Goal: Information Seeking & Learning: Learn about a topic

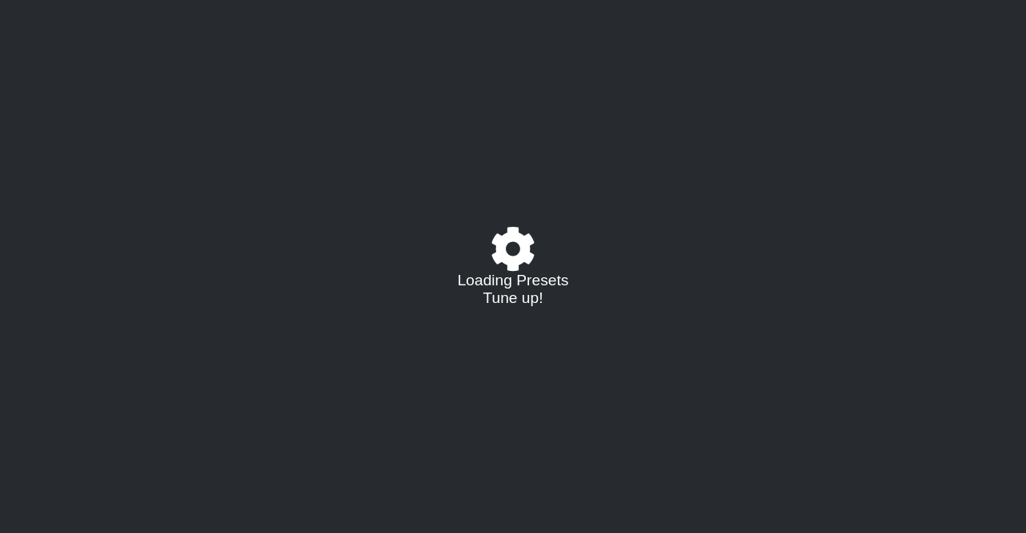
select select "/024R45B4R"
select select "G"
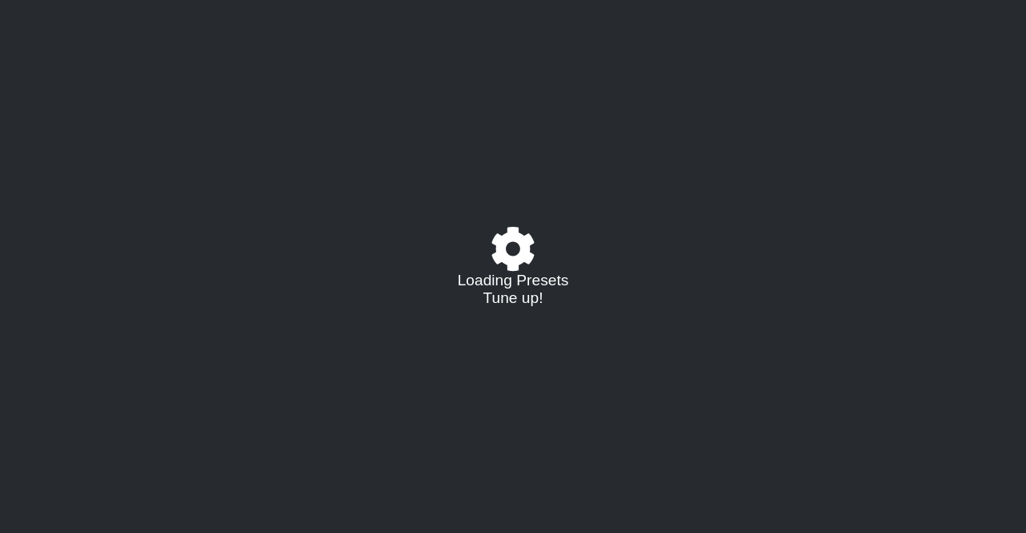
select select "G"
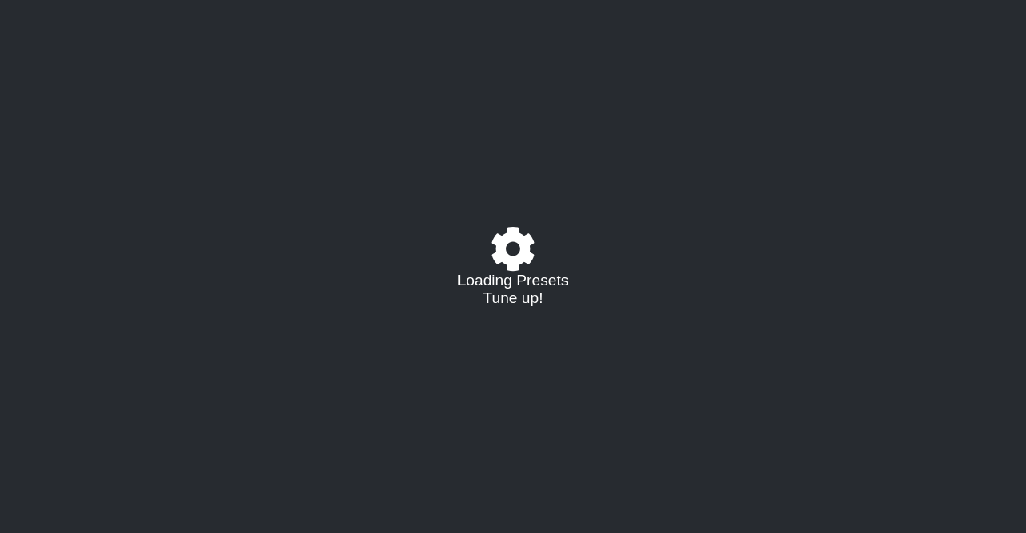
select select "G"
select select "E"
select select "G"
select select "E"
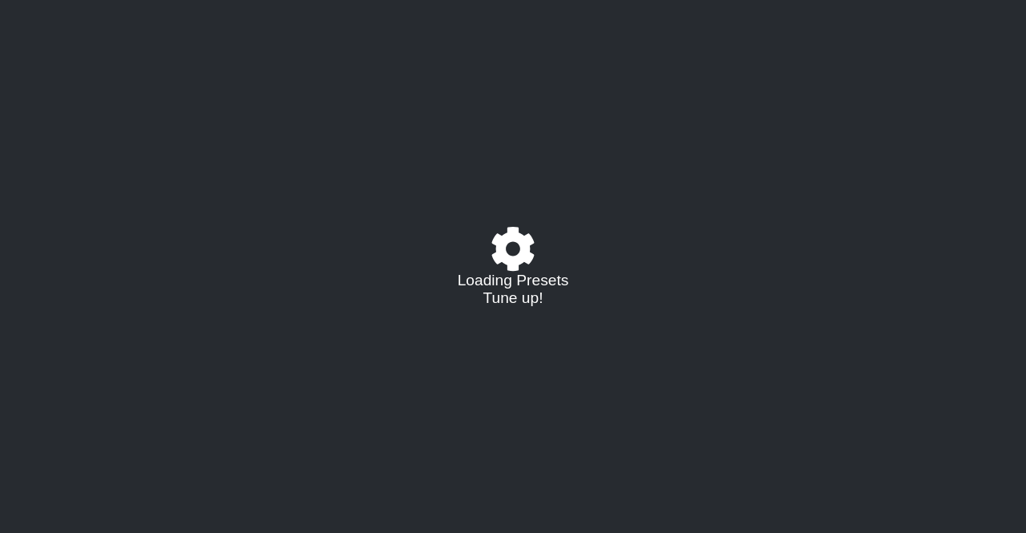
select select "G"
select select "E"
select select "G"
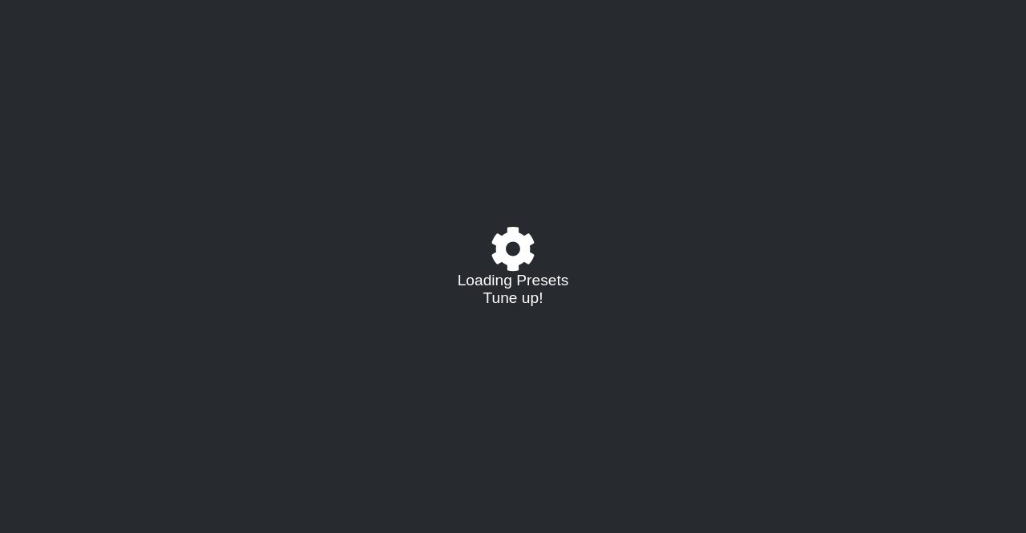
select select "E"
select select "G"
select select "E"
select select "G"
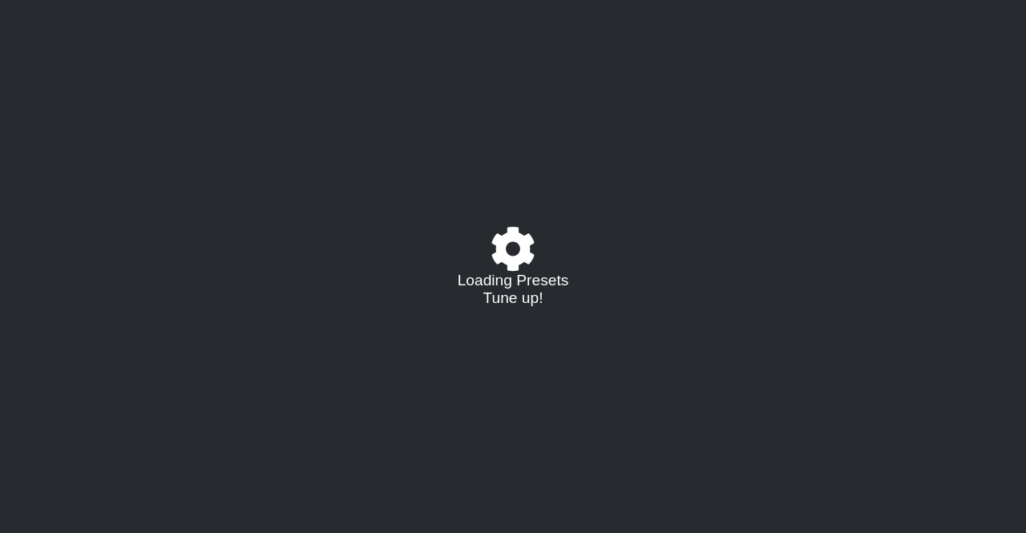
select select "G"
select select "A"
select select "B"
select select "C"
select select "D"
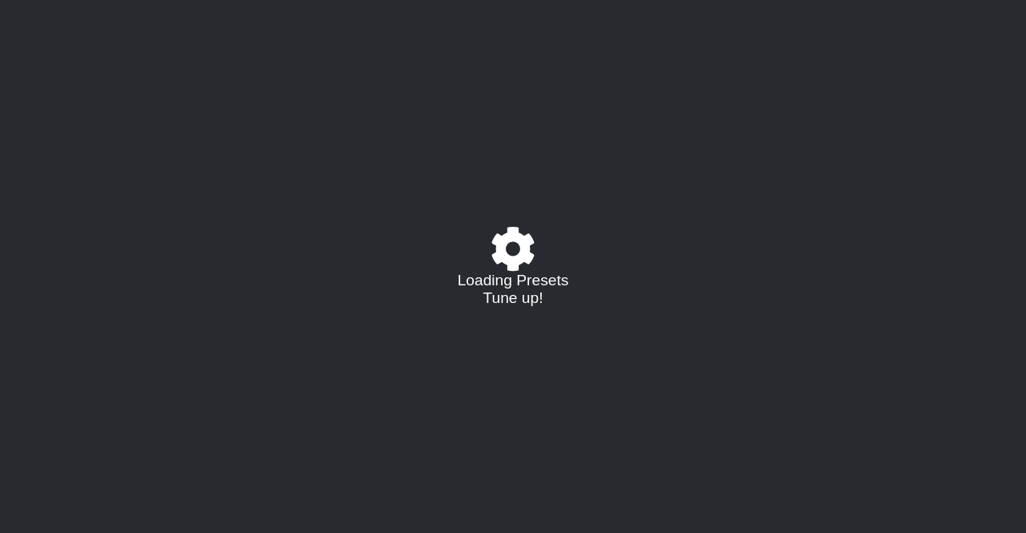
select select "E"
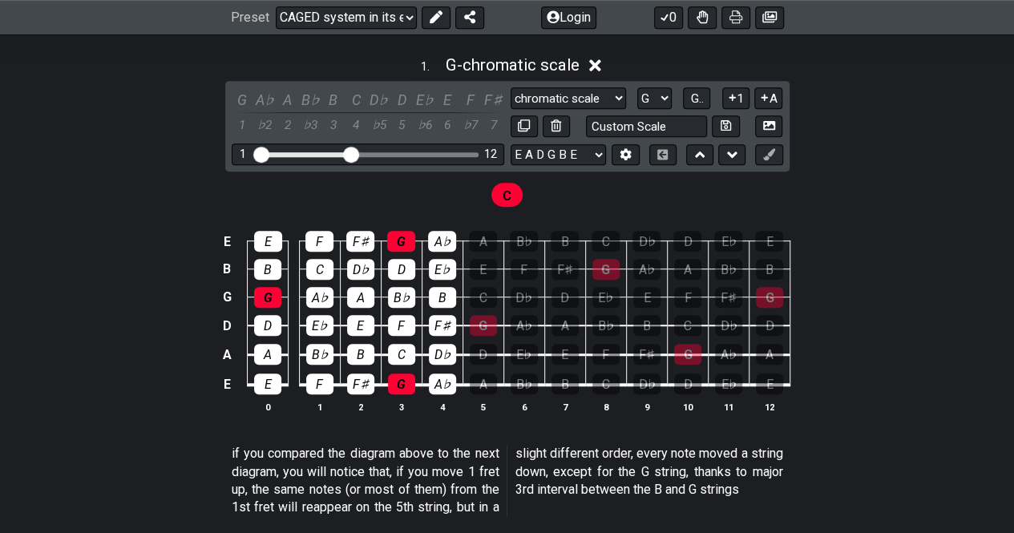
scroll to position [421, 0]
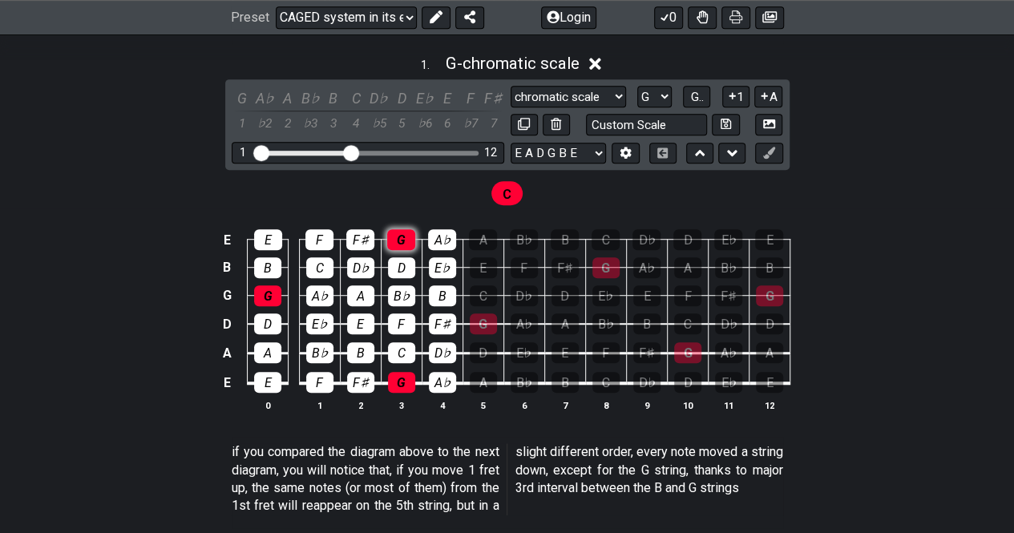
click at [405, 241] on div "G" at bounding box center [401, 239] width 28 height 21
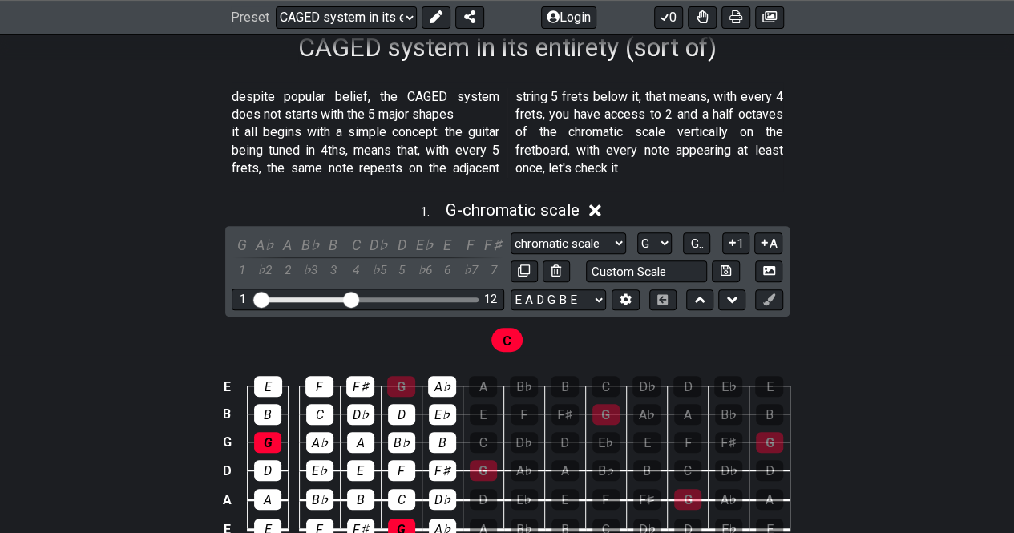
scroll to position [237, 0]
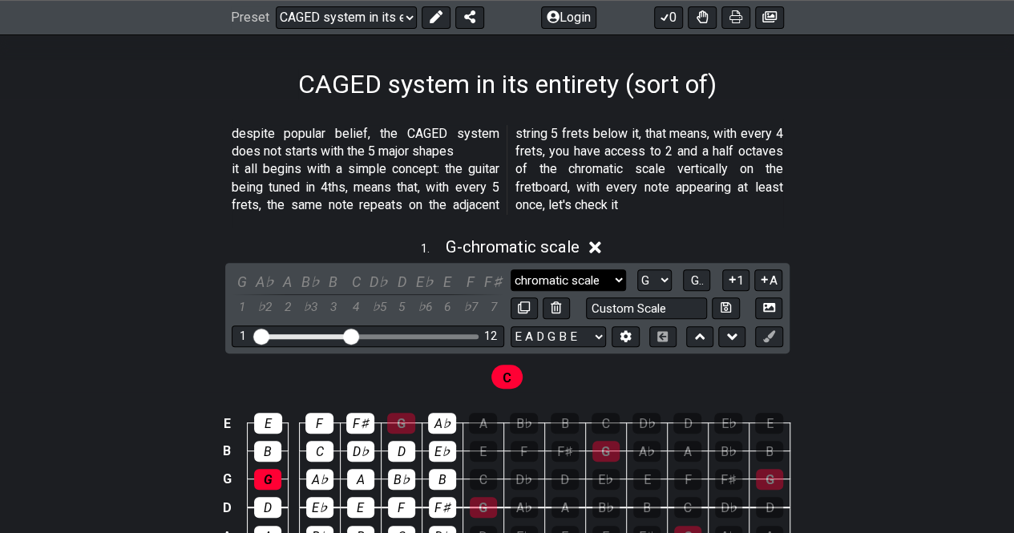
click at [603, 277] on select "chromatic scale chromatic scale Minor Pentatonic Major Pentatonic Minor Blues M…" at bounding box center [568, 280] width 115 height 22
click at [511, 269] on select "chromatic scale chromatic scale Minor Pentatonic Major Pentatonic Minor Blues M…" at bounding box center [568, 280] width 115 height 22
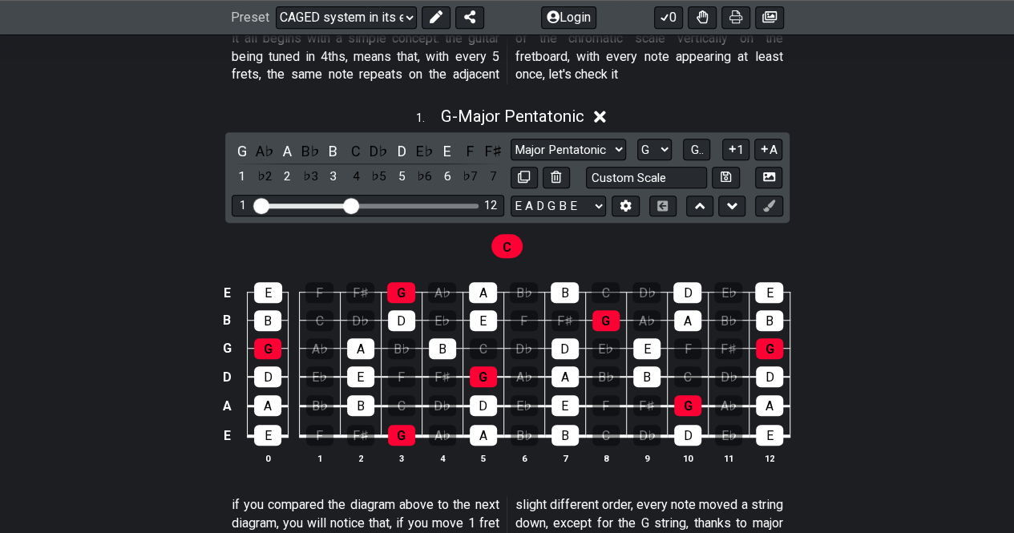
scroll to position [370, 0]
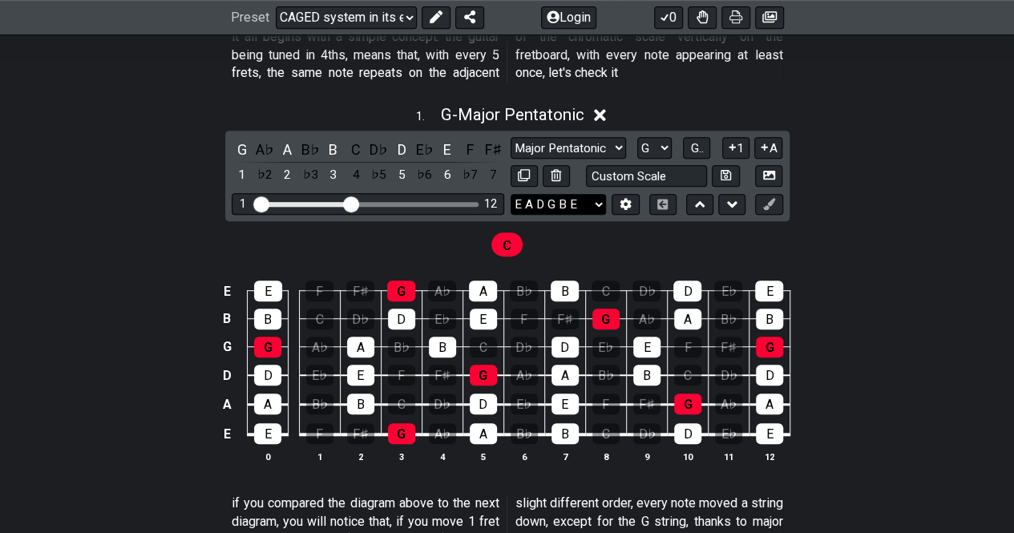
click at [568, 206] on select "E A D G B E E A D G B E E A D G B E B E A D F♯ B A D G C E A D A D G B E E♭ A♭ …" at bounding box center [558, 205] width 95 height 22
click at [864, 330] on div "E E F F♯ G A♭ A B♭ B C D♭ D E♭ E B B C D♭ D E♭ E F F♯ G A♭ A B♭ B G G A♭ A B♭ B…" at bounding box center [507, 372] width 1014 height 225
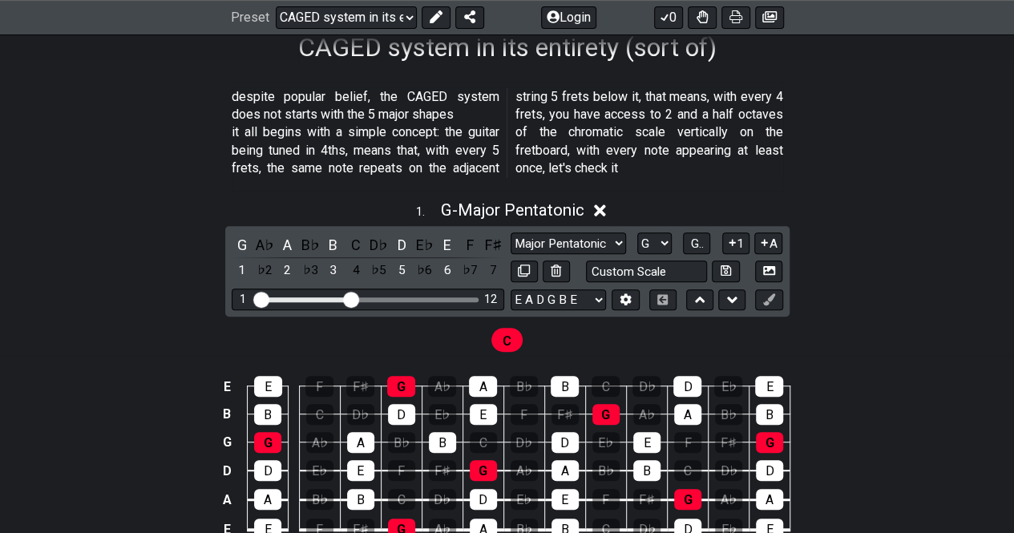
scroll to position [273, 0]
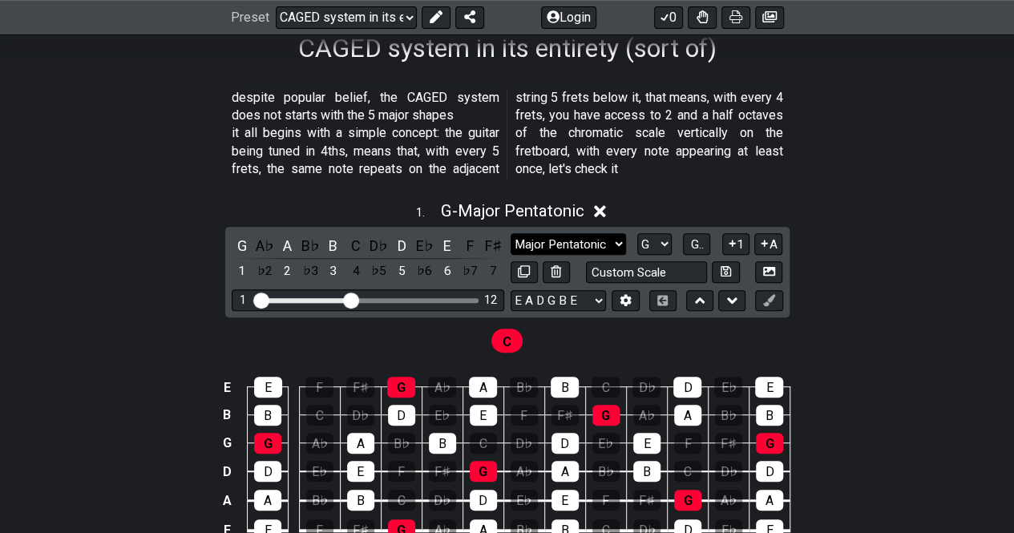
click at [597, 240] on select "chromatic scale chromatic scale Minor Pentatonic Major Pentatonic Minor Blues M…" at bounding box center [568, 244] width 115 height 22
select select "chromatic scale"
click at [511, 233] on select "chromatic scale chromatic scale Minor Pentatonic Major Pentatonic Minor Blues M…" at bounding box center [568, 244] width 115 height 22
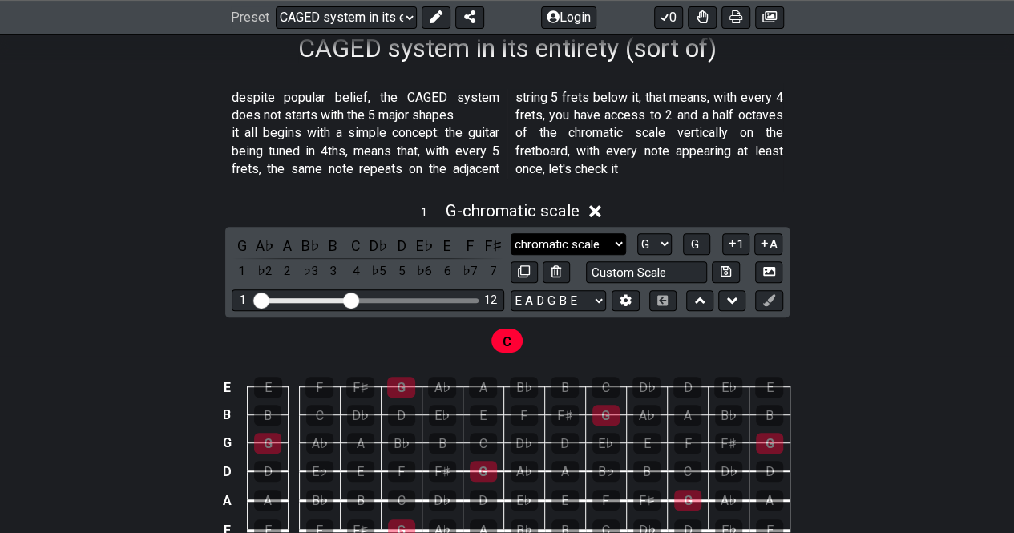
click at [590, 237] on select "chromatic scale chromatic scale Minor Pentatonic Major Pentatonic Minor Blues M…" at bounding box center [568, 244] width 115 height 22
click at [822, 187] on section "despite popular belief, the CAGED system does not starts with the 5 major shape…" at bounding box center [507, 137] width 1014 height 109
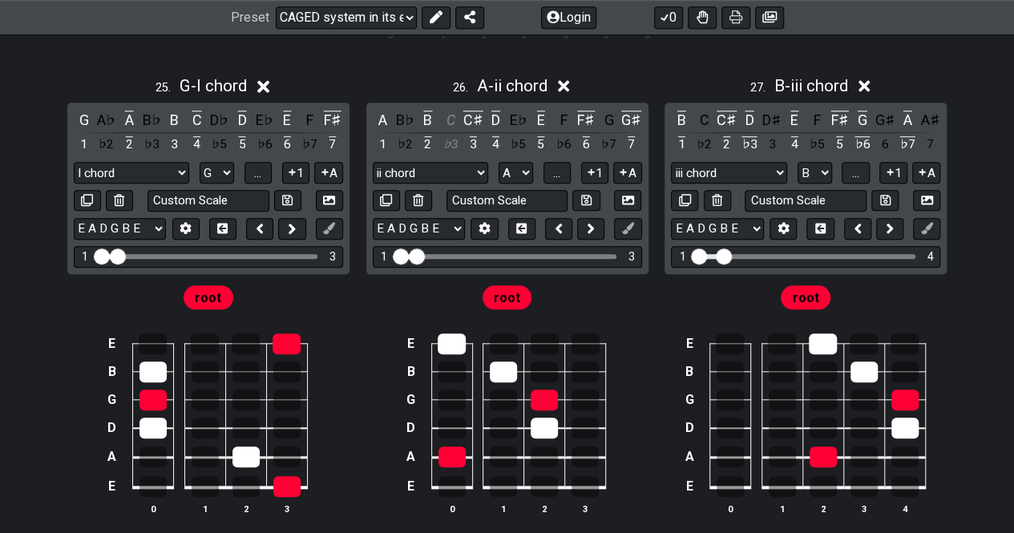
scroll to position [9721, 0]
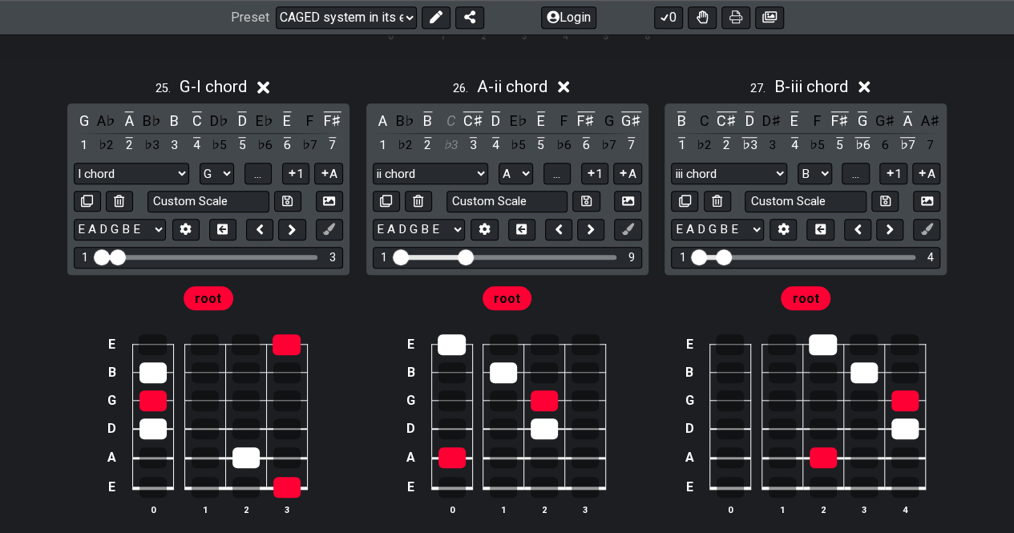
drag, startPoint x: 410, startPoint y: 239, endPoint x: 463, endPoint y: 239, distance: 53.7
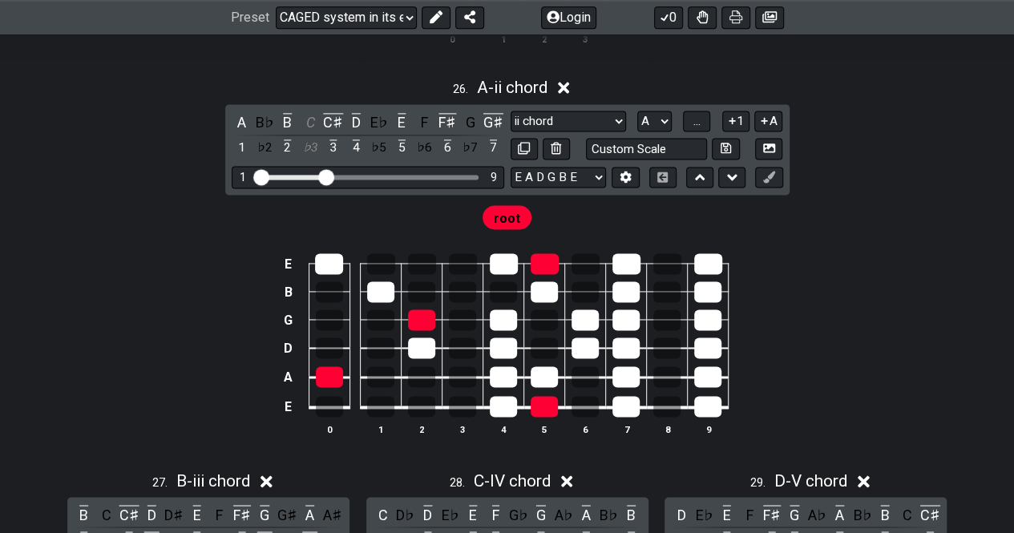
scroll to position [10149, 0]
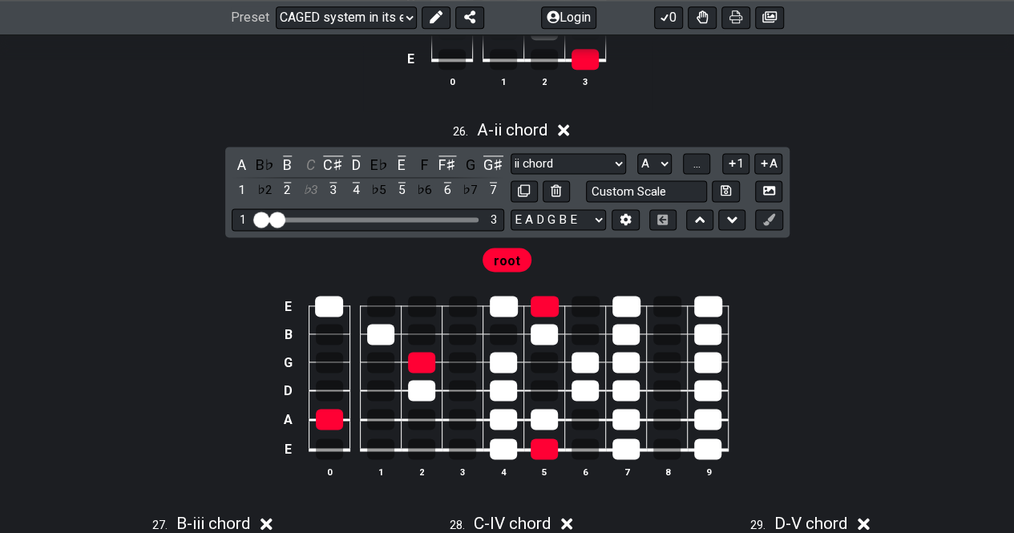
drag, startPoint x: 326, startPoint y: 196, endPoint x: 277, endPoint y: 195, distance: 48.9
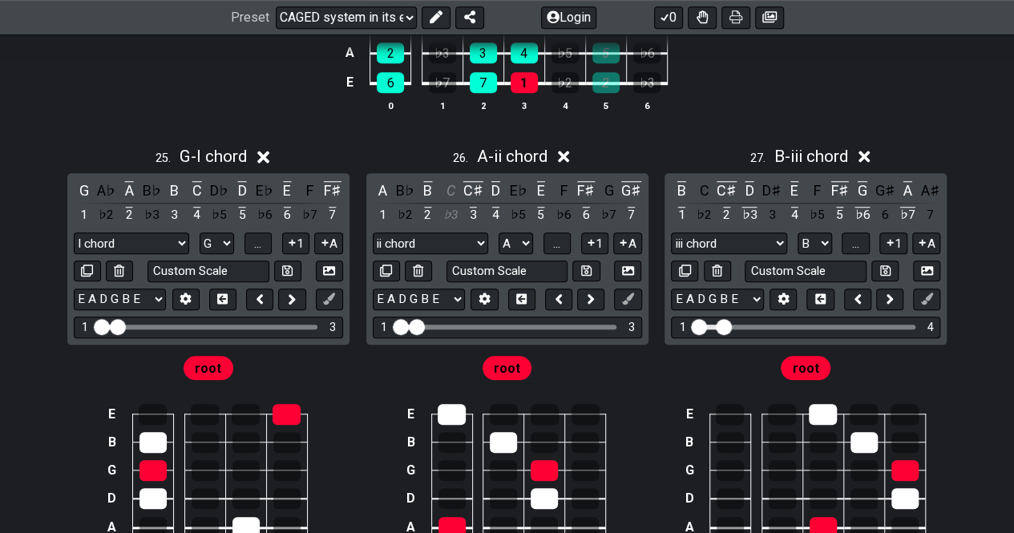
scroll to position [9649, 0]
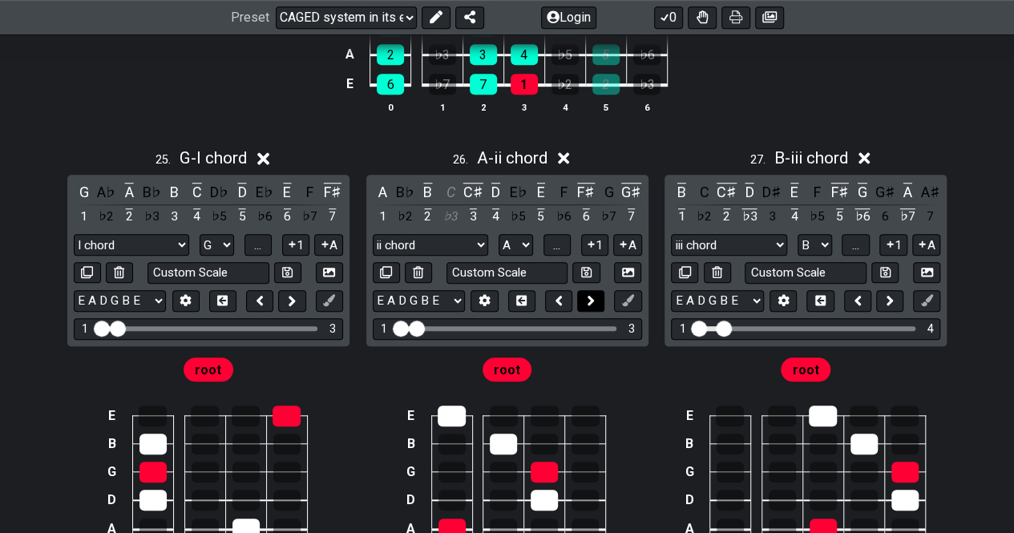
click at [590, 293] on icon at bounding box center [591, 301] width 8 height 16
select select "B"
select select "A"
select select "iii chord"
select select "ii chord"
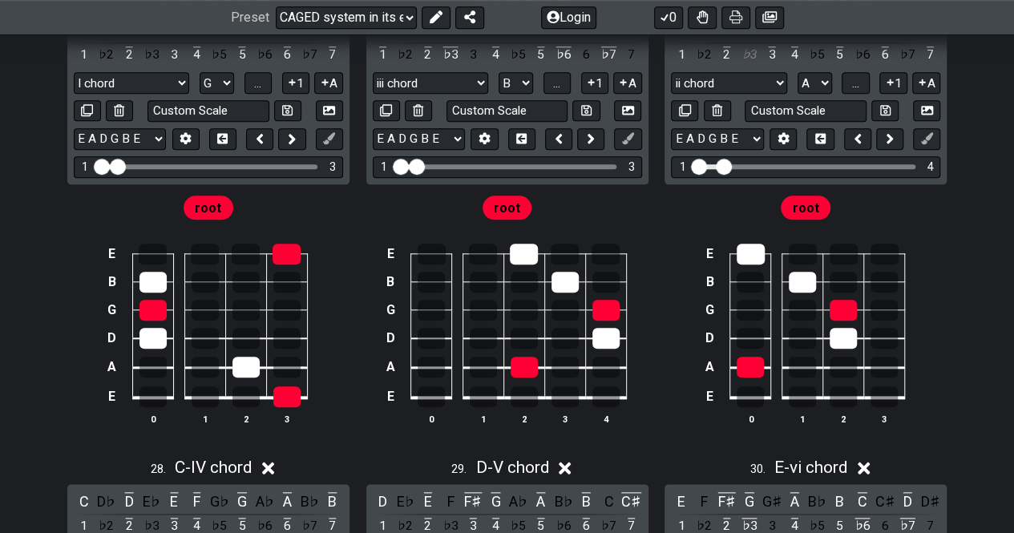
scroll to position [9745, 0]
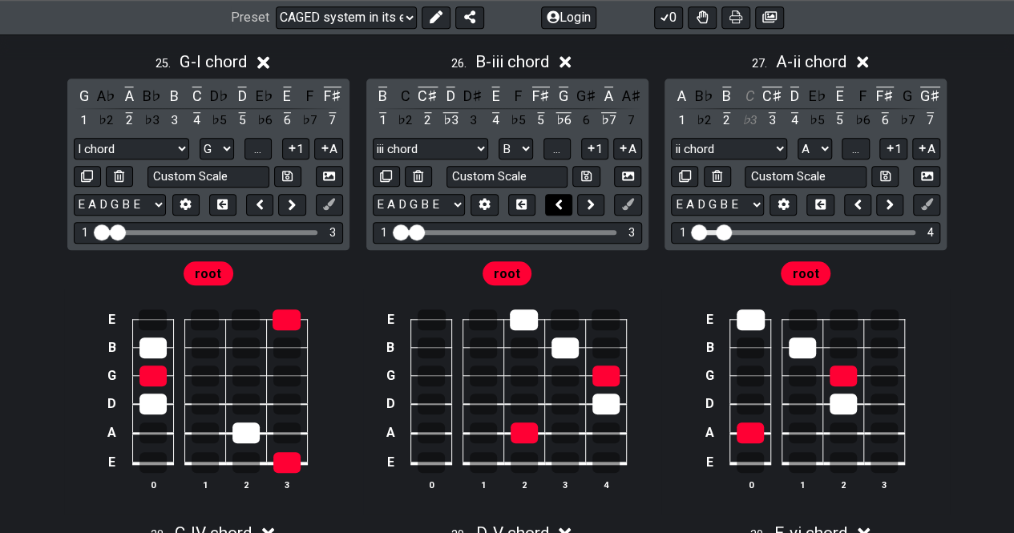
click at [566, 194] on button at bounding box center [558, 205] width 27 height 22
select select "B"
select select "G"
select select "iii chord"
select select "I chord"
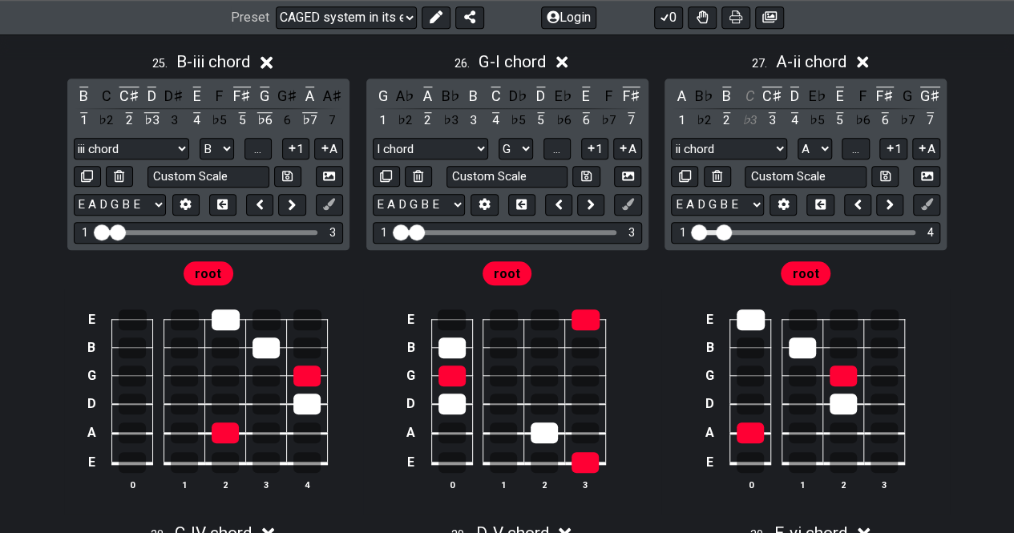
scroll to position [9705, 0]
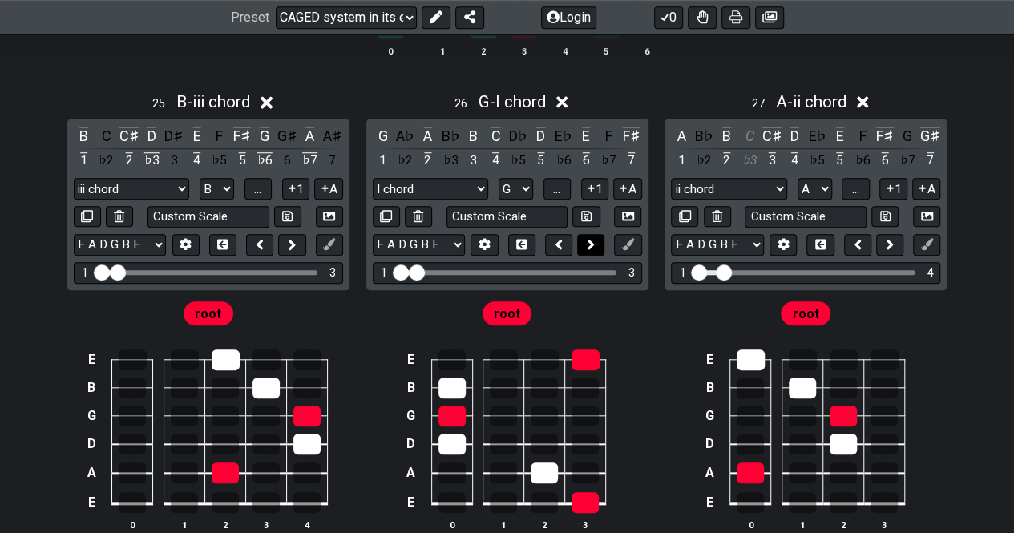
click at [594, 237] on icon at bounding box center [591, 245] width 8 height 16
select select "A"
select select "G"
select select "ii chord"
select select "I chord"
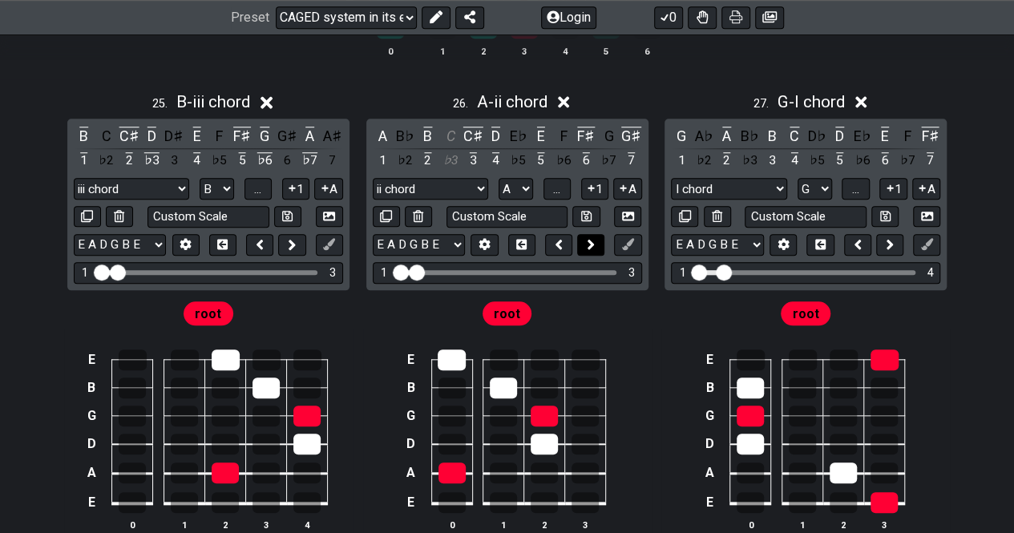
click at [594, 237] on icon at bounding box center [591, 245] width 8 height 16
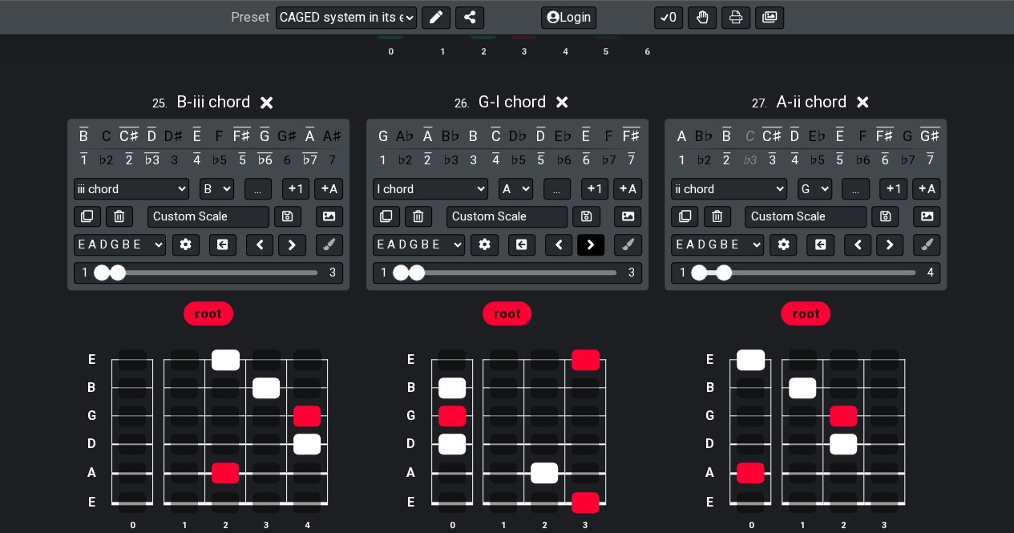
select select "I chord"
select select "G"
select select "ii chord"
select select "A"
click at [568, 234] on button at bounding box center [558, 245] width 27 height 22
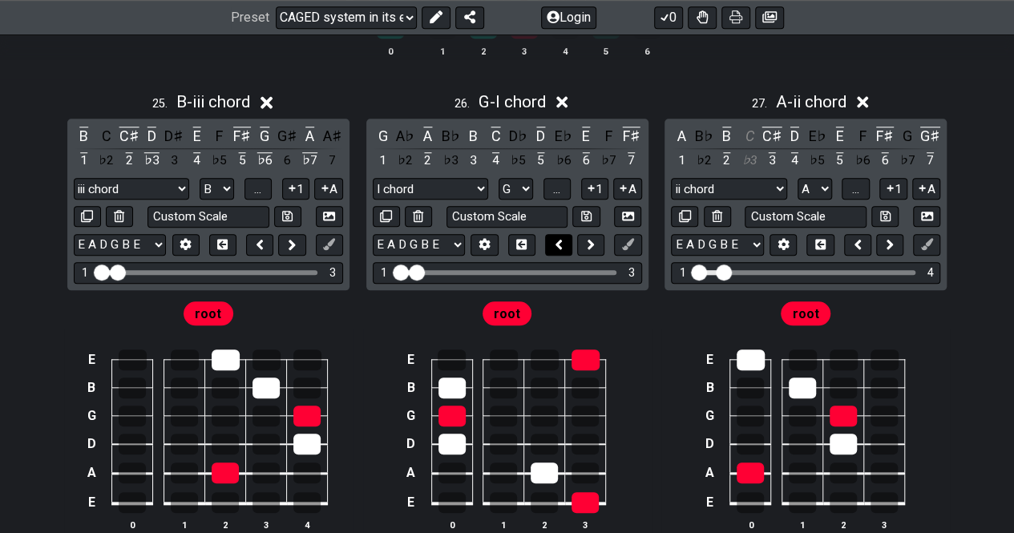
select select "G"
select select "B"
select select "I chord"
select select "iii chord"
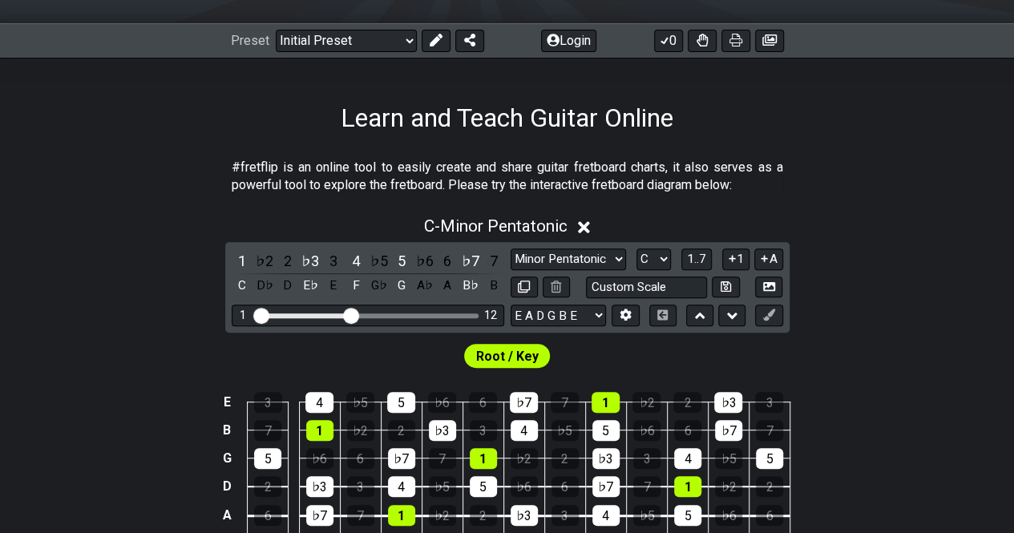
scroll to position [184, 0]
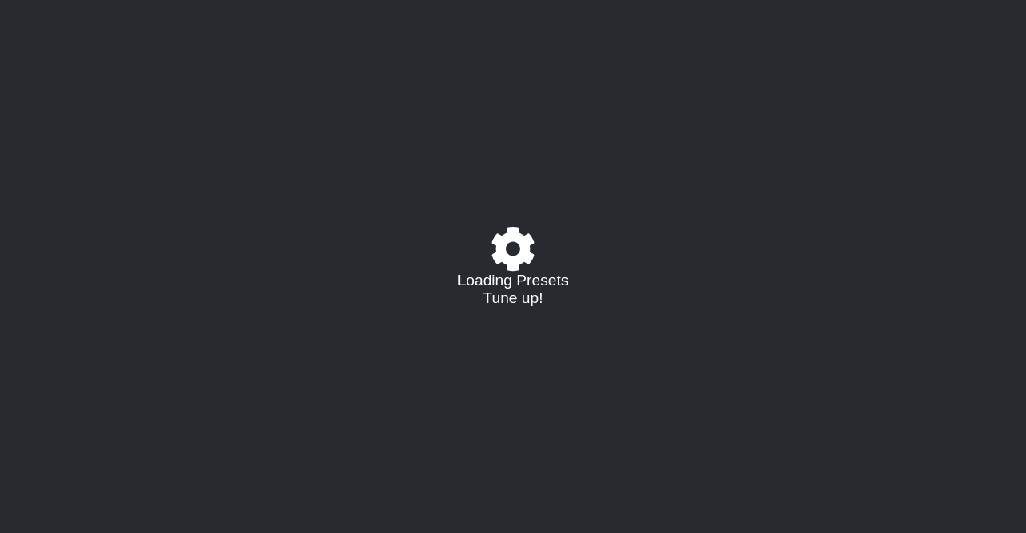
select select "/024R45B4R"
select select "G"
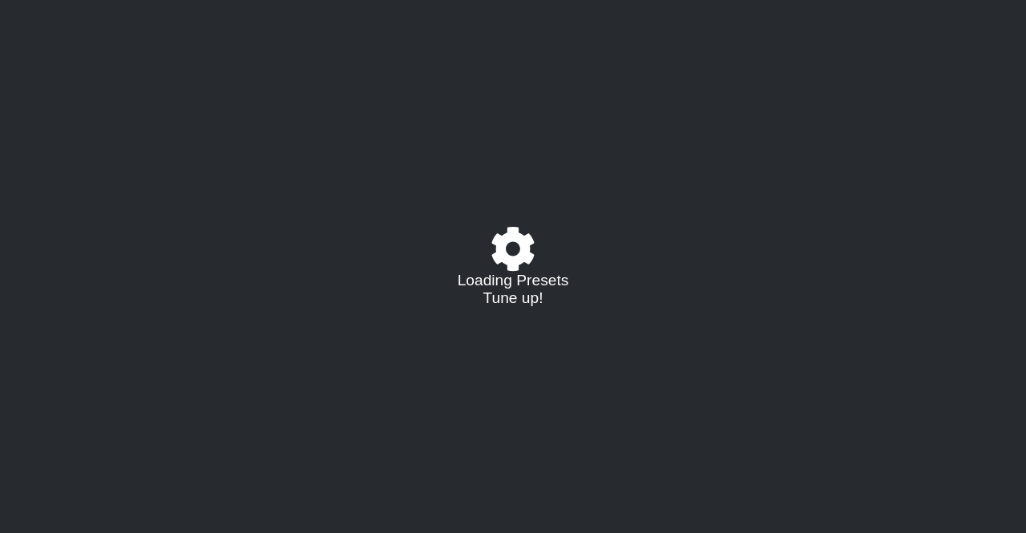
select select "G"
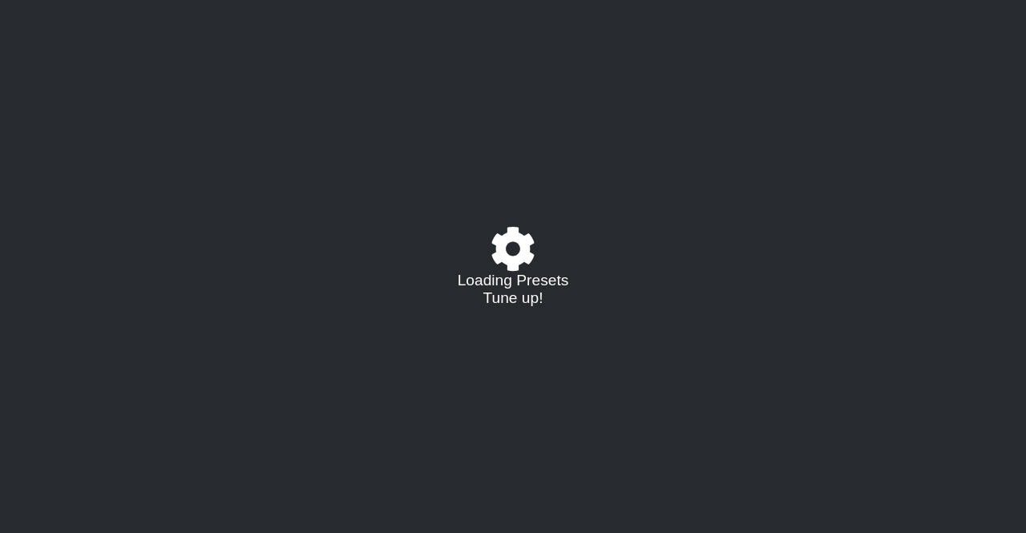
select select "G"
select select "E"
select select "G"
select select "E"
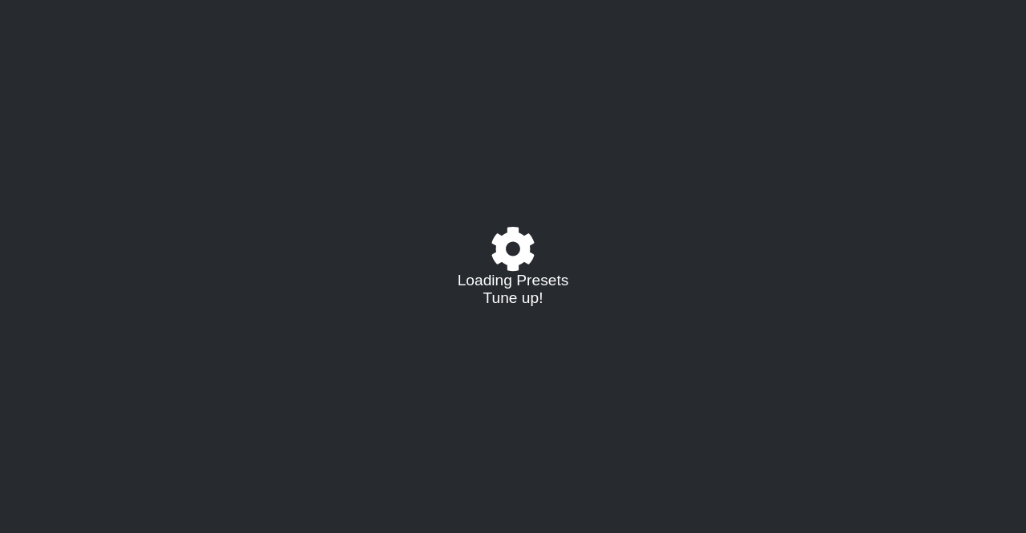
select select "G"
select select "E"
select select "G"
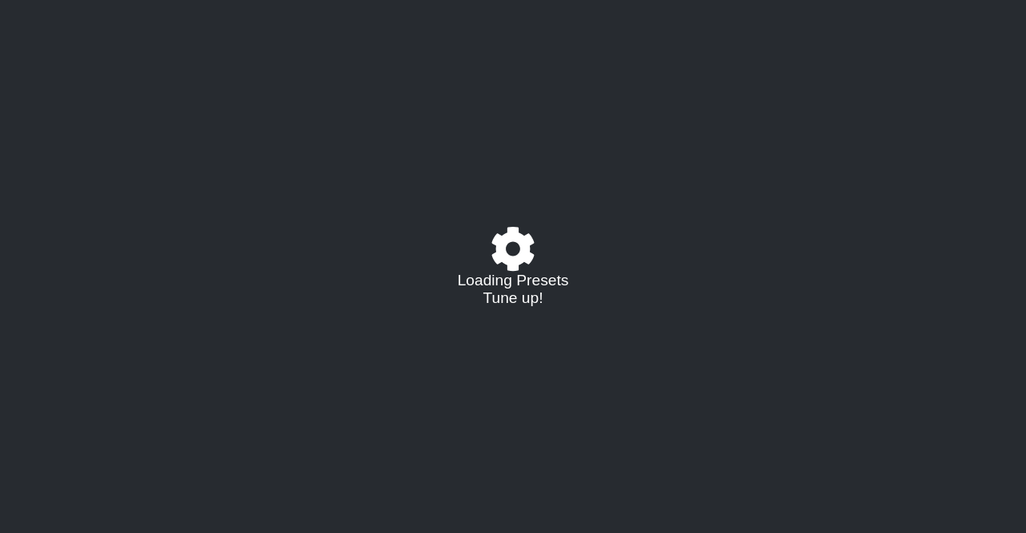
select select "E"
select select "G"
select select "E"
select select "G"
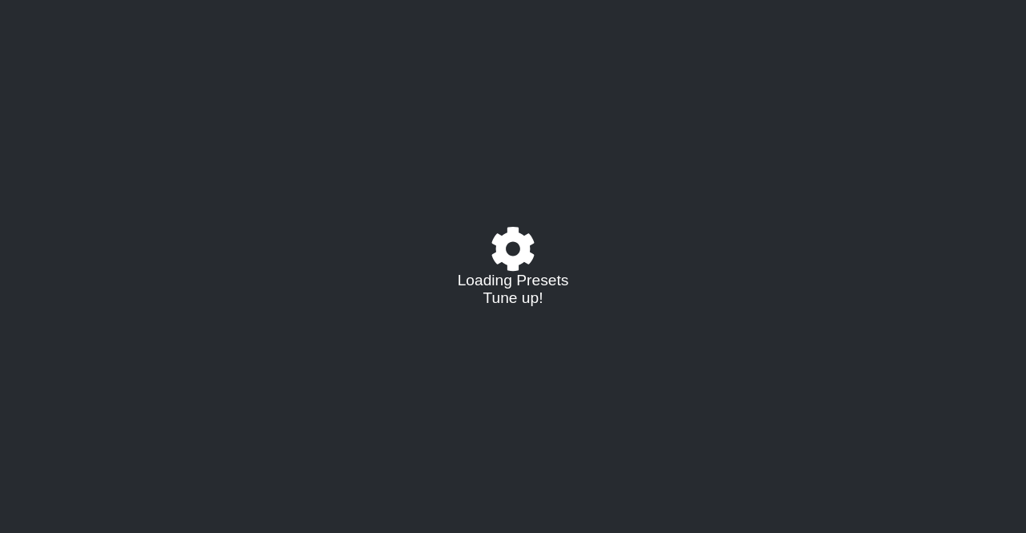
select select "G"
select select "A"
select select "B"
select select "C"
select select "D"
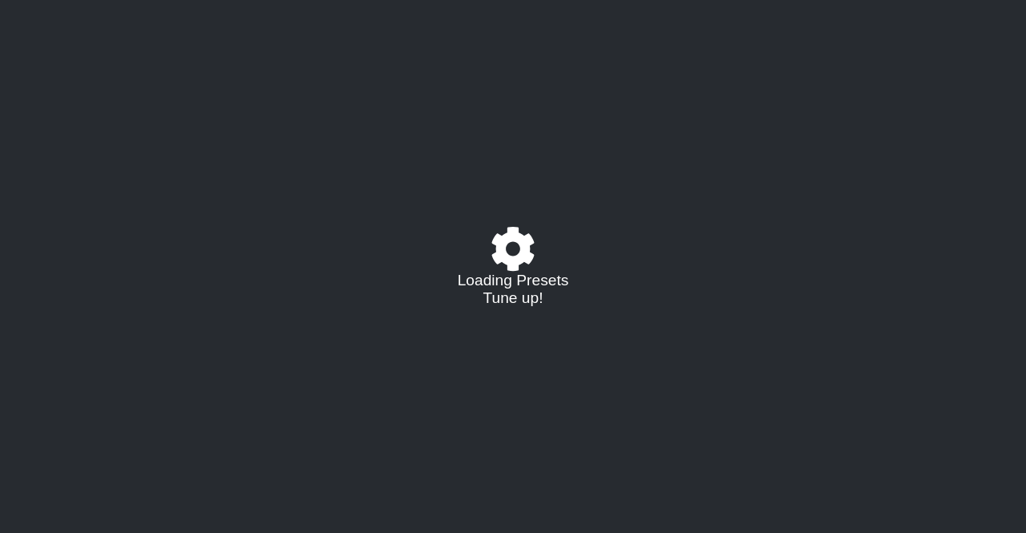
select select "E"
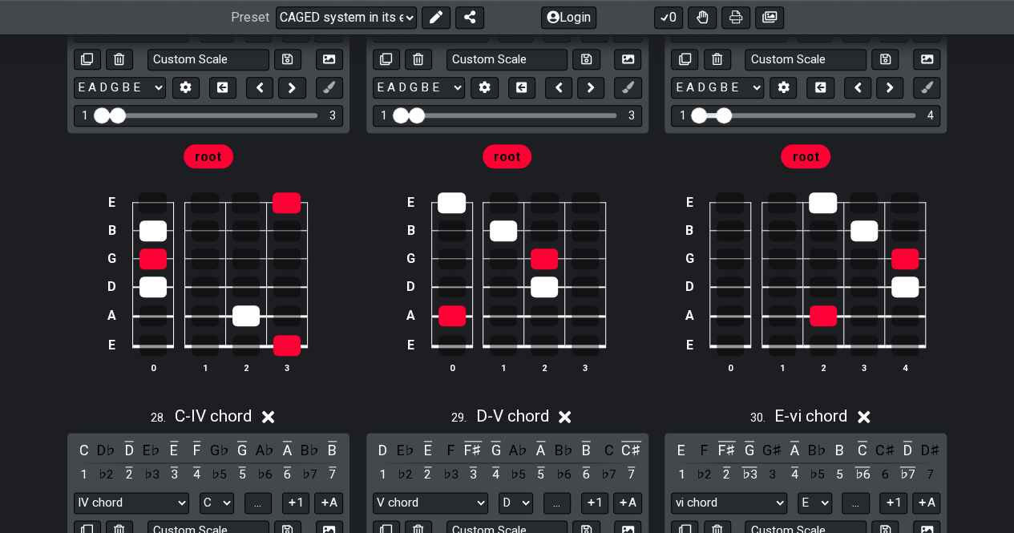
scroll to position [9521, 0]
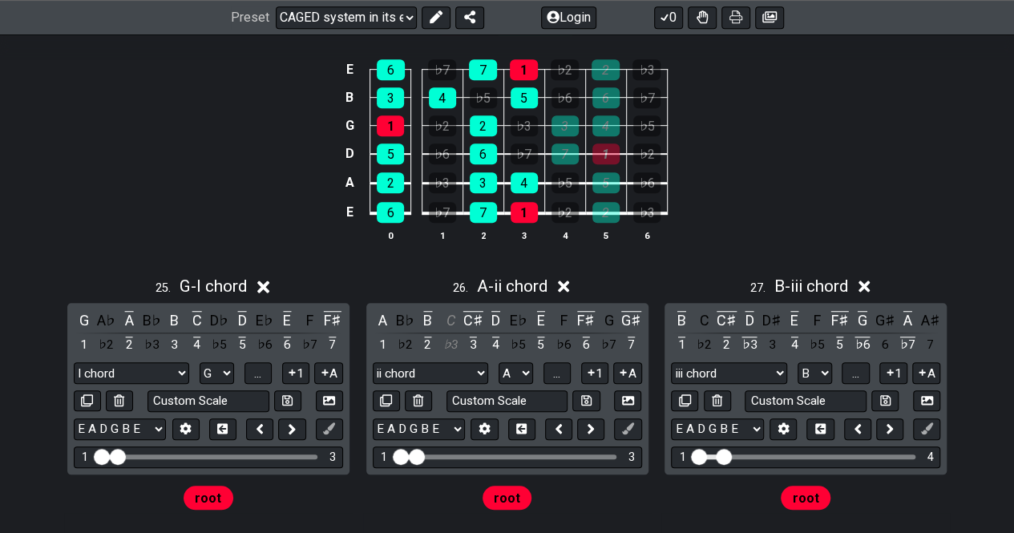
click at [858, 174] on div "E 6 ♭7 7 1 ♭2 2 ♭3 B 3 4 ♭5 5 ♭6 6 ♭7 G 1 ♭2 2 ♭3 3 4 ♭5 D 5 ♭6 6 ♭7 7 1 ♭2 A 2…" at bounding box center [507, 150] width 1014 height 225
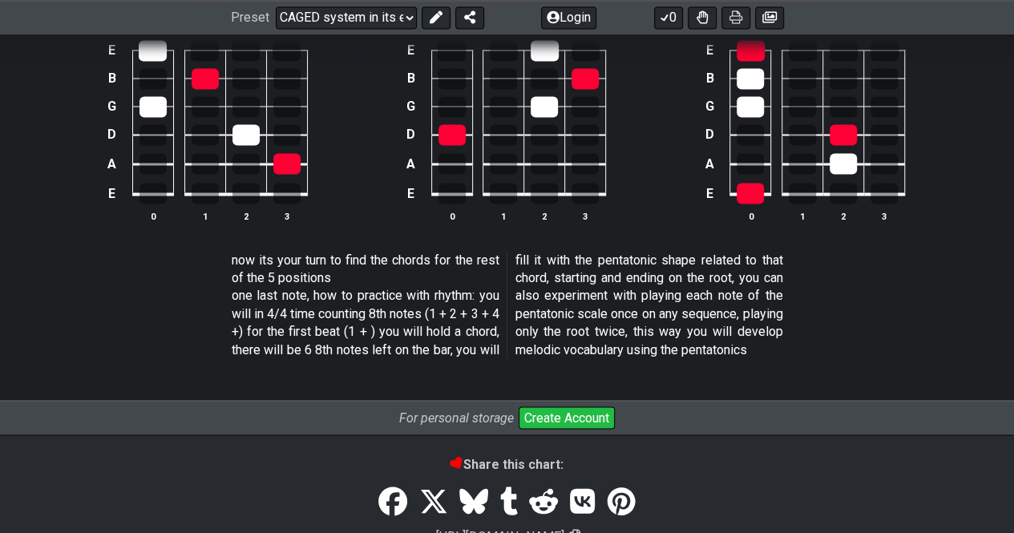
scroll to position [10489, 0]
